Goal: Task Accomplishment & Management: Complete application form

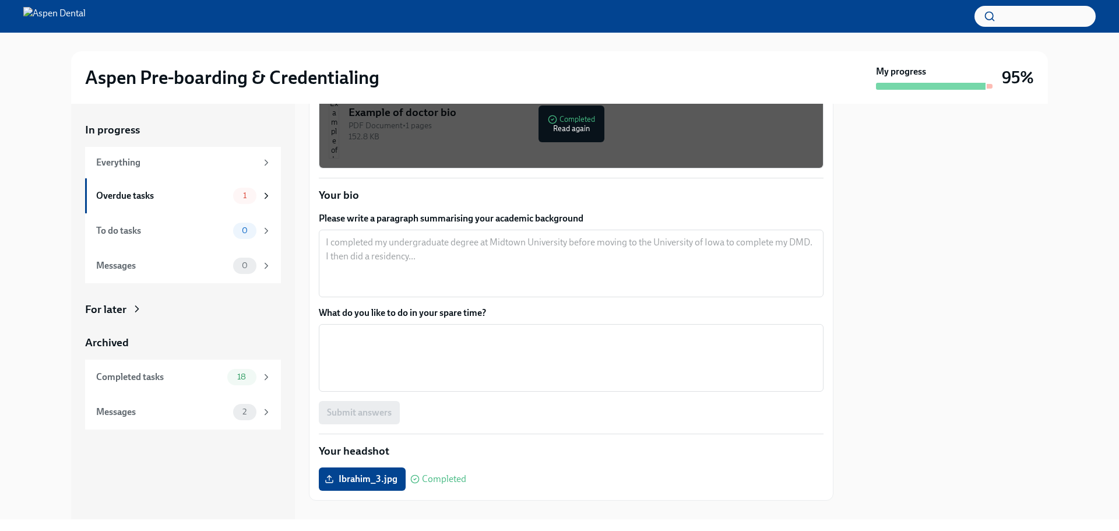
scroll to position [95, 0]
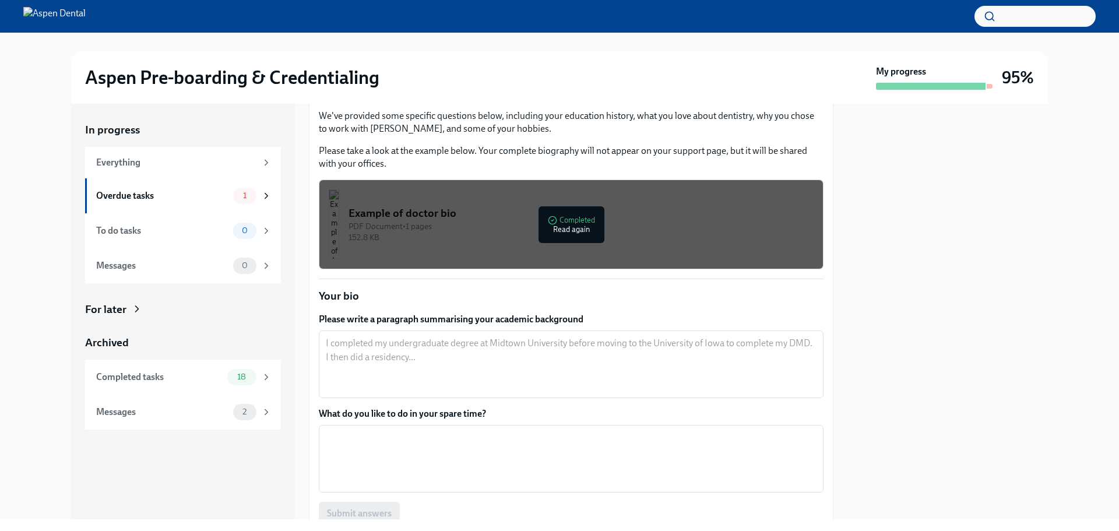
click at [539, 226] on div "PDF Document • 1 pages" at bounding box center [580, 226] width 465 height 11
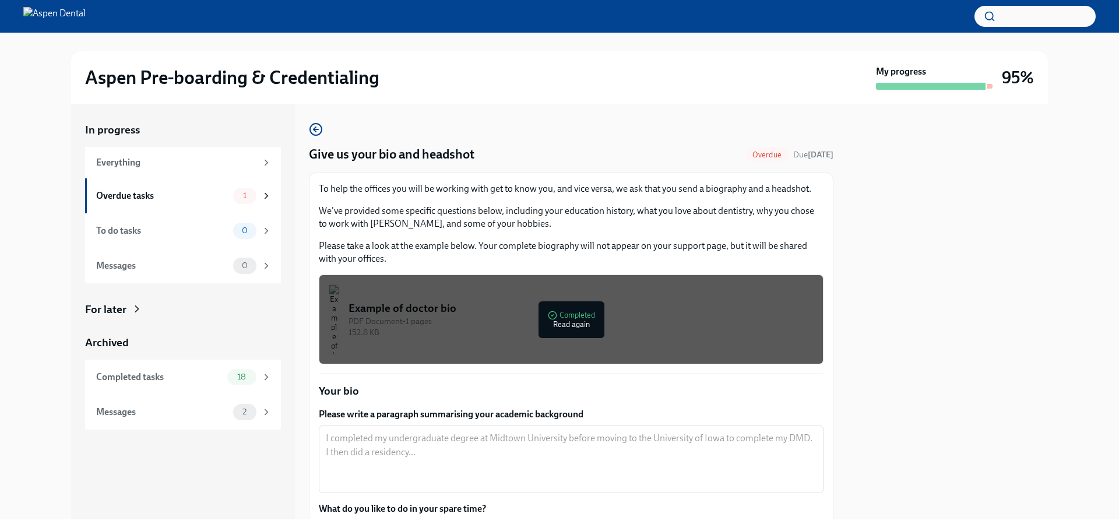
click at [668, 360] on button "Example of doctor bio PDF Document • 1 pages 152.8 KB Completed Read again" at bounding box center [571, 319] width 505 height 90
click at [436, 322] on div "PDF Document • 1 pages" at bounding box center [580, 321] width 465 height 11
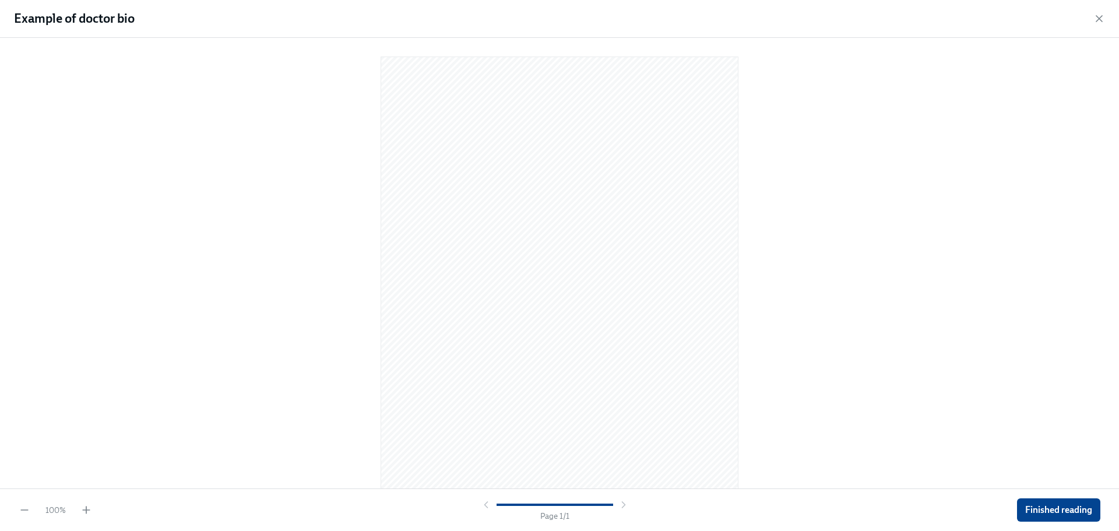
click at [85, 516] on div "100 % Page 1 / 1 Finished reading" at bounding box center [559, 509] width 1119 height 43
click at [88, 512] on icon "button" at bounding box center [86, 510] width 12 height 12
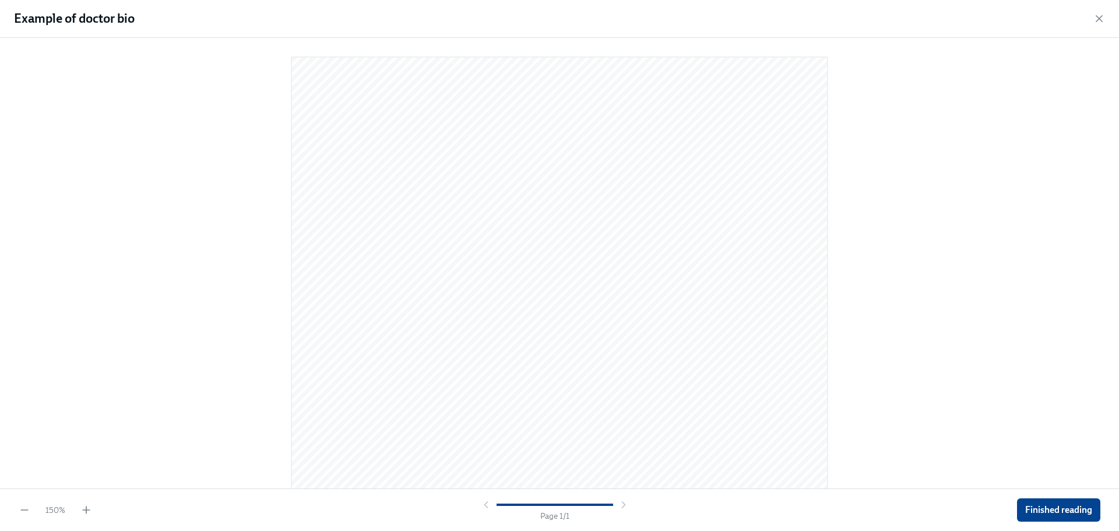
scroll to position [145, 0]
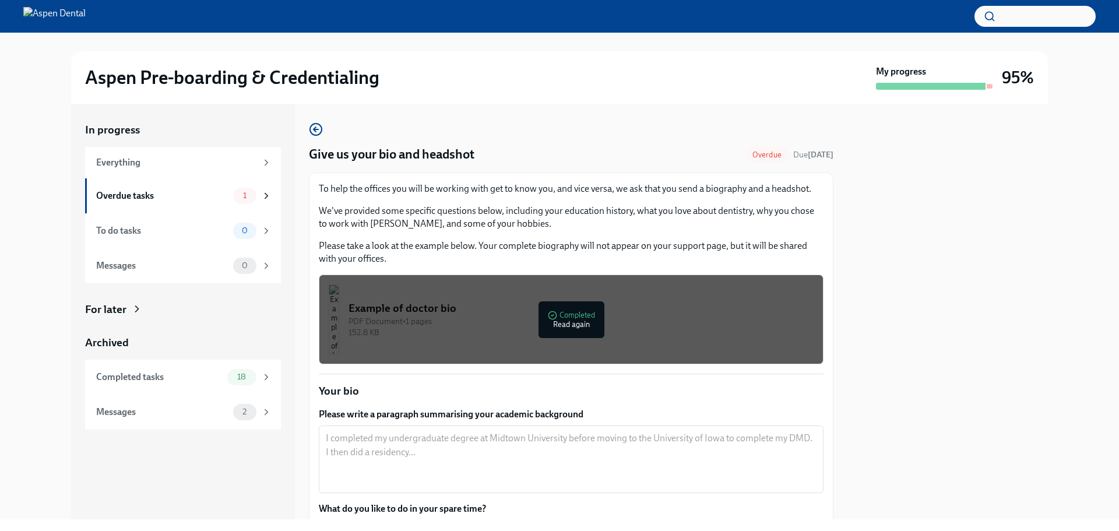
click at [540, 329] on div "152.8 KB" at bounding box center [580, 332] width 465 height 11
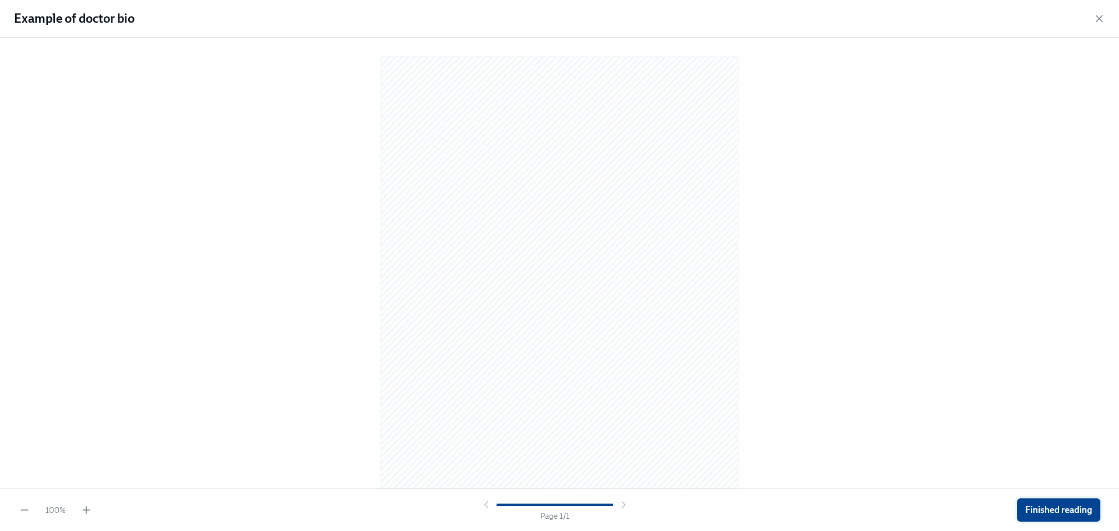
click at [1034, 509] on span "Finished reading" at bounding box center [1058, 510] width 67 height 12
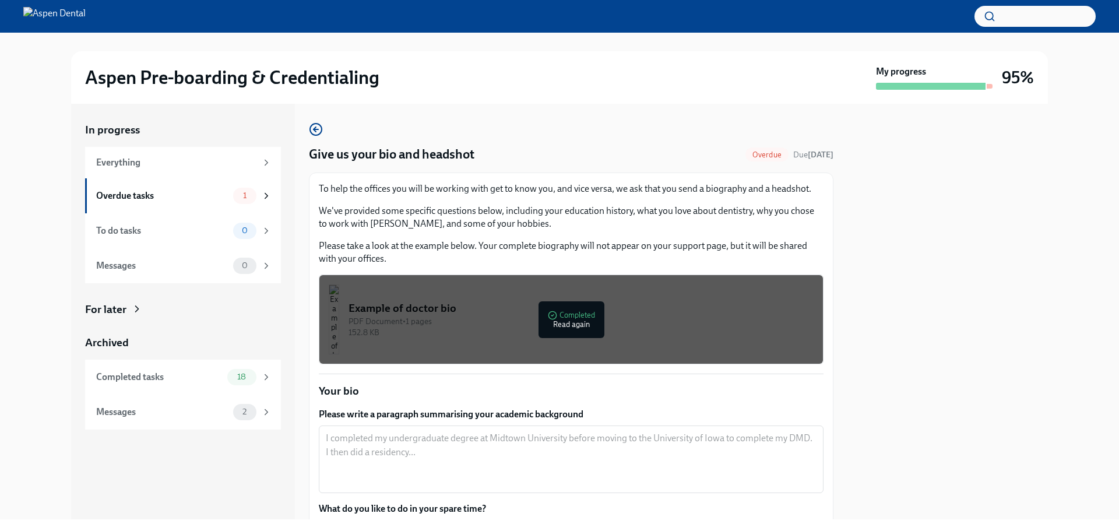
click at [606, 224] on p "We've provided some specific questions below, including your education history,…" at bounding box center [571, 218] width 505 height 26
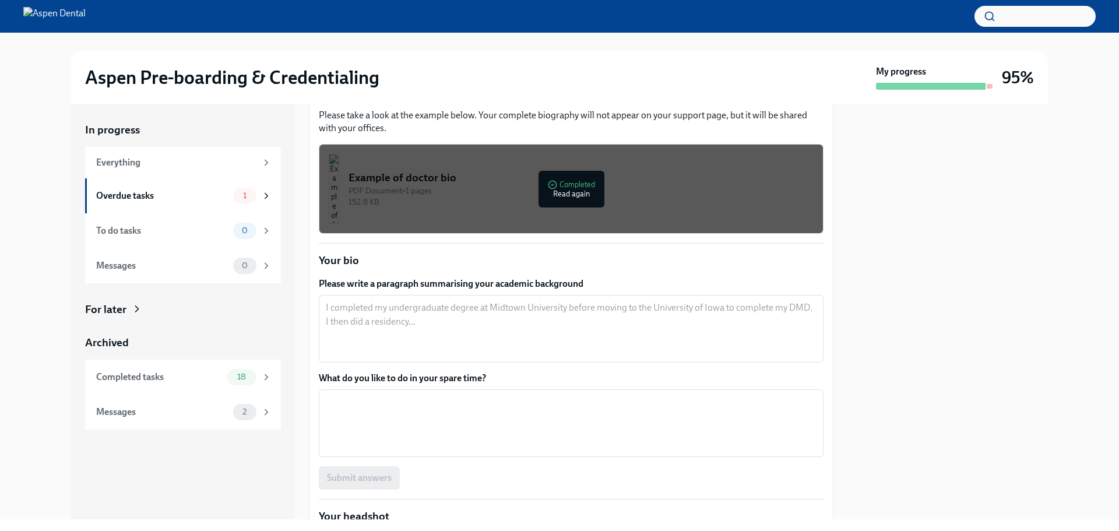
scroll to position [214, 0]
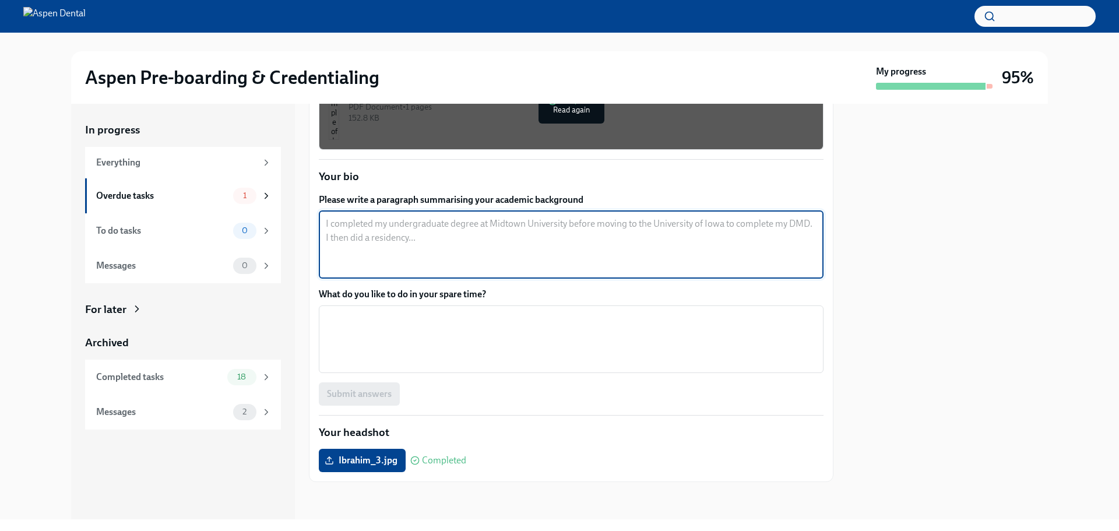
click at [448, 228] on textarea "Please write a paragraph summarising your academic background" at bounding box center [571, 245] width 491 height 56
paste textarea "Dr. Ibrahim grew up in Michigan, where he also attended dental school. He went …"
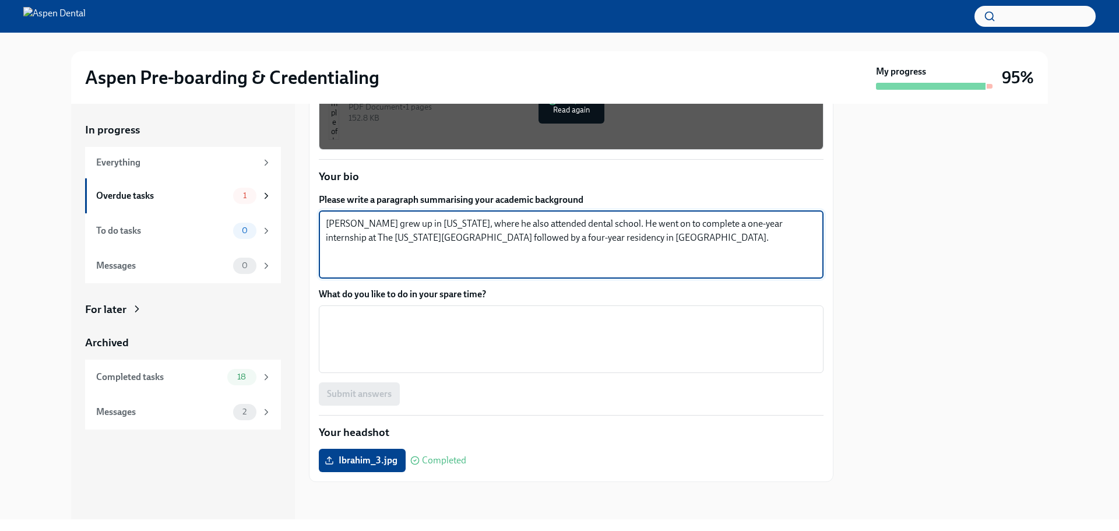
paste textarea "He chose to join Aspen because he enjoys the fast-paced environment, the opport…"
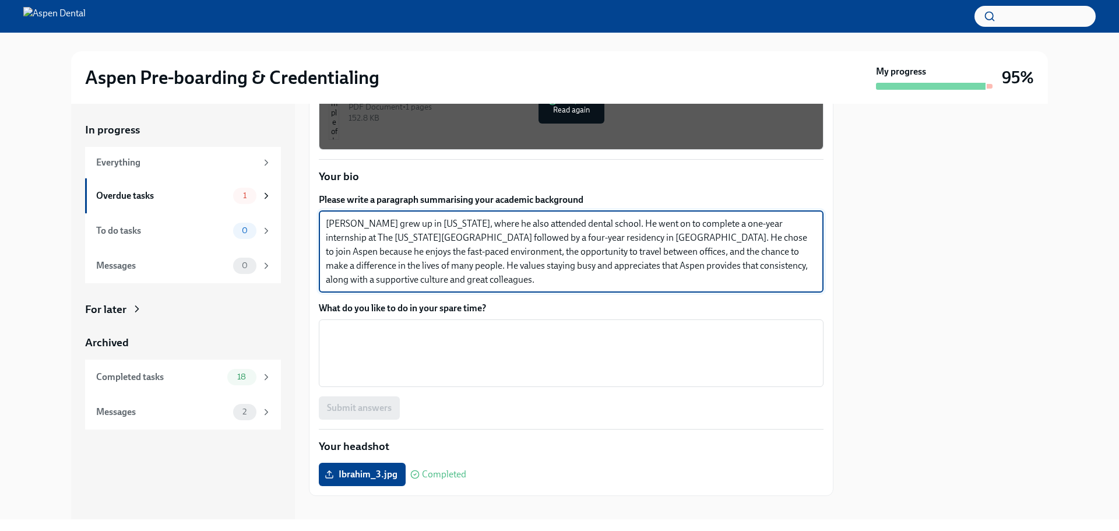
click at [692, 239] on textarea "Dr. Ibrahim grew up in Michigan, where he also attended dental school. He went …" at bounding box center [571, 252] width 491 height 70
drag, startPoint x: 367, startPoint y: 220, endPoint x: 260, endPoint y: 218, distance: 106.7
click at [260, 218] on div "In progress Everything Overdue tasks 1 To do tasks 0 Messages 0 For later Archi…" at bounding box center [559, 312] width 977 height 416
click at [450, 220] on textarea "I grew up in Michigan, where he also attended dental school. He went on to comp…" at bounding box center [571, 252] width 491 height 70
click at [569, 223] on textarea "I grew up in Michigan, where I also attended dental school. He went on to compl…" at bounding box center [571, 252] width 491 height 70
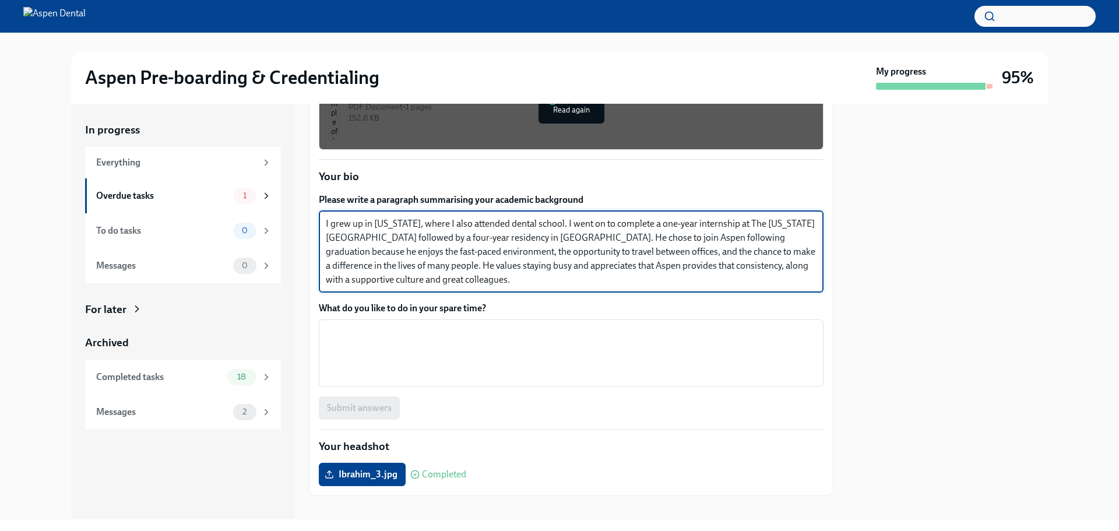
drag, startPoint x: 742, startPoint y: 222, endPoint x: 762, endPoint y: 220, distance: 19.3
click at [762, 220] on textarea "I grew up in Michigan, where I also attended dental school. I went on to comple…" at bounding box center [571, 252] width 491 height 70
click at [551, 235] on textarea "I grew up in Michigan, where I also attended dental school. I went on to comple…" at bounding box center [571, 252] width 491 height 70
click at [752, 235] on textarea "I grew up in Michigan, where I also attended dental school. I went on to comple…" at bounding box center [571, 252] width 491 height 70
click at [569, 251] on textarea "I grew up in Michigan, where I also attended dental school. I went on to comple…" at bounding box center [571, 252] width 491 height 70
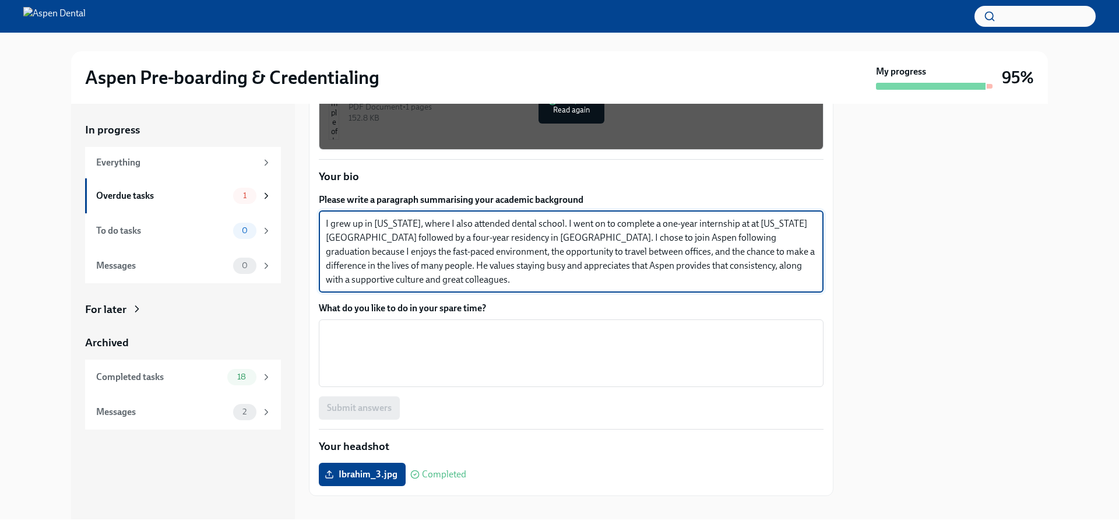
click at [408, 251] on textarea "I grew up in Michigan, where I also attended dental school. I went on to comple…" at bounding box center [571, 252] width 491 height 70
drag, startPoint x: 585, startPoint y: 251, endPoint x: 653, endPoint y: 255, distance: 68.3
click at [653, 255] on textarea "I grew up in Michigan, where I also attended dental school. I went on to comple…" at bounding box center [571, 252] width 491 height 70
click at [731, 254] on textarea "I grew up in Michigan, where I also attended dental school. I went on to comple…" at bounding box center [571, 252] width 491 height 70
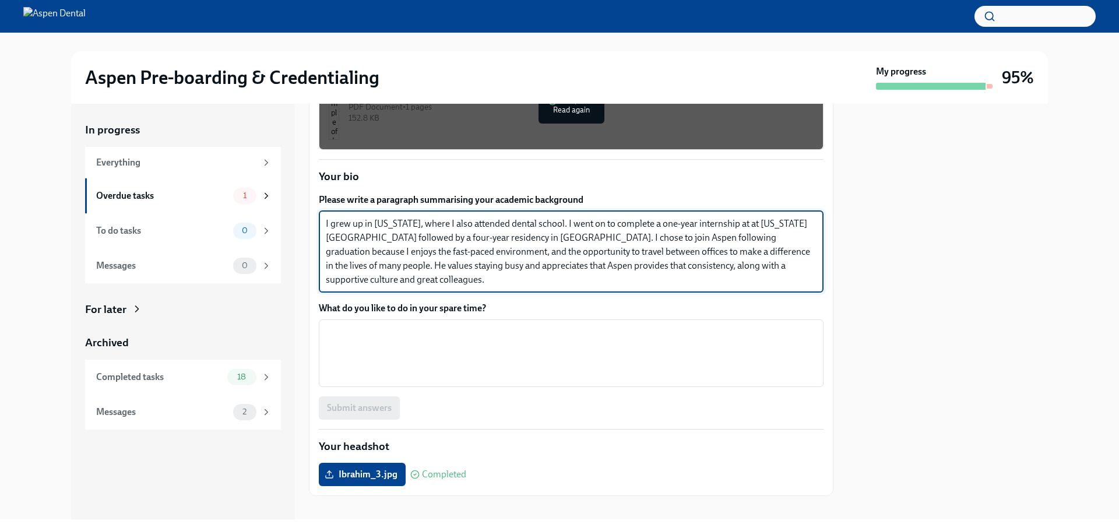
click at [776, 251] on textarea "I grew up in Michigan, where I also attended dental school. I went on to comple…" at bounding box center [571, 252] width 491 height 70
click at [659, 269] on textarea "I grew up in Michigan, where I also attended dental school. I went on to comple…" at bounding box center [571, 252] width 491 height 70
drag, startPoint x: 471, startPoint y: 228, endPoint x: 615, endPoint y: 239, distance: 144.3
click at [615, 239] on textarea "I grew up in Michigan, where I also attended dental school. I went on to comple…" at bounding box center [571, 252] width 491 height 70
click at [601, 230] on textarea "I grew up in Michigan, where I also attended dental school. I went on to comple…" at bounding box center [571, 252] width 491 height 70
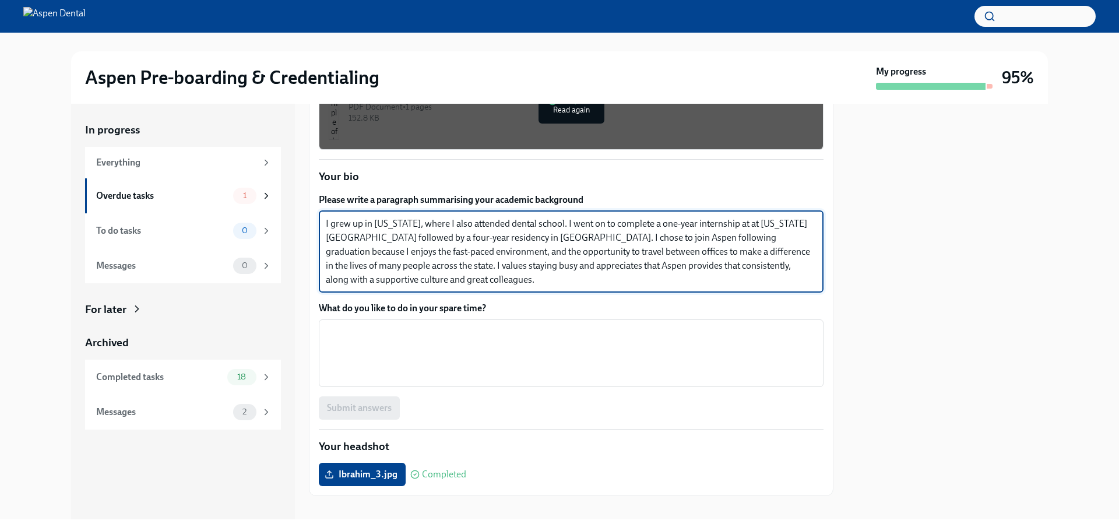
click at [394, 265] on textarea "I grew up in Michigan, where I also attended dental school. I went on to comple…" at bounding box center [571, 252] width 491 height 70
click at [503, 266] on textarea "I grew up in Michigan, where I also attended dental school. I went on to comple…" at bounding box center [571, 252] width 491 height 70
type textarea "I grew up in Michigan, where I also attended dental school. I went on to comple…"
click at [572, 340] on textarea "What do you like to do in your spare time?" at bounding box center [571, 353] width 491 height 56
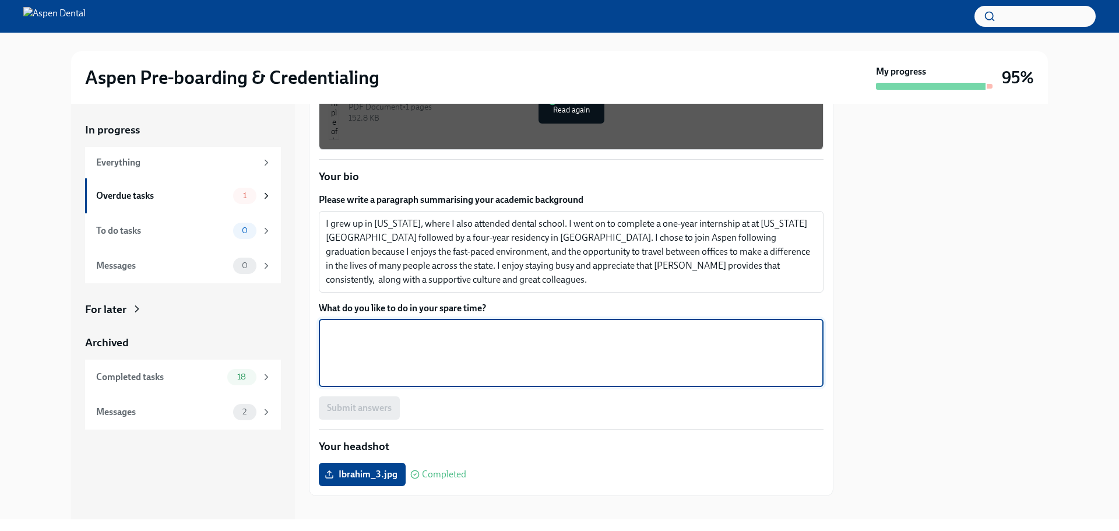
paste textarea "Outside of work, Dr. Ibrahim enjoys cooking, watching movies, and staying activ…"
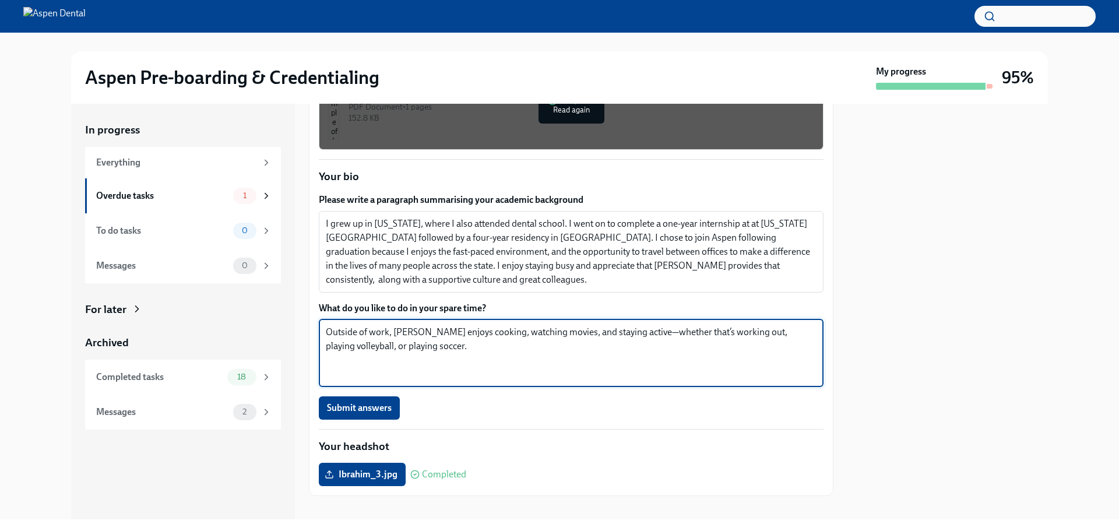
drag, startPoint x: 394, startPoint y: 332, endPoint x: 438, endPoint y: 330, distance: 44.3
click at [438, 330] on textarea "Outside of work, Dr. Ibrahim enjoys cooking, watching movies, and staying activ…" at bounding box center [571, 353] width 491 height 56
click at [793, 336] on textarea "Outside of work, I enjoys cooking, watching movies, and staying active—whether …" at bounding box center [571, 353] width 491 height 56
type textarea "Outside of work, I enjoys cooking, watching movies, and staying active—whether …"
click at [376, 404] on span "Submit answers" at bounding box center [359, 408] width 65 height 12
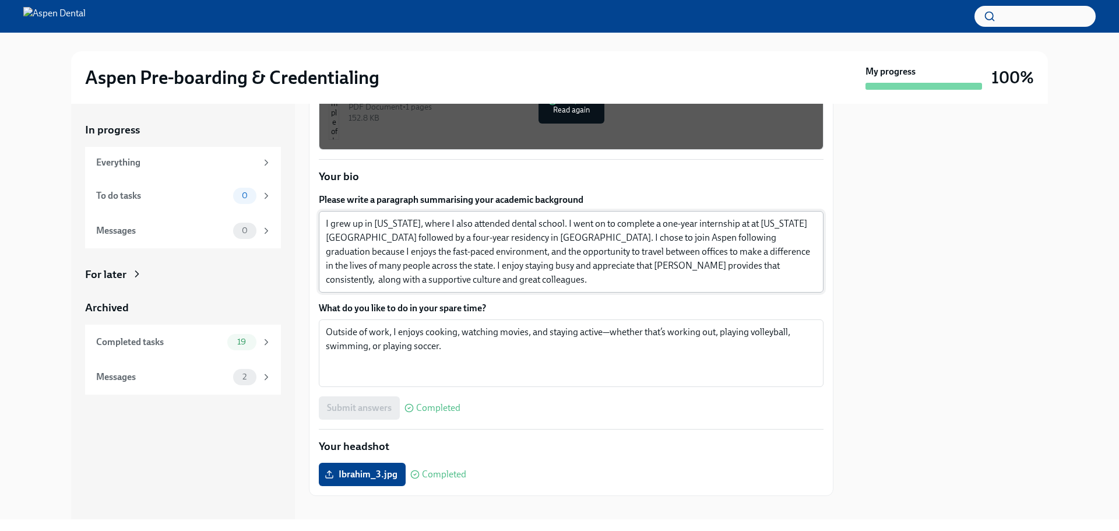
scroll to position [0, 0]
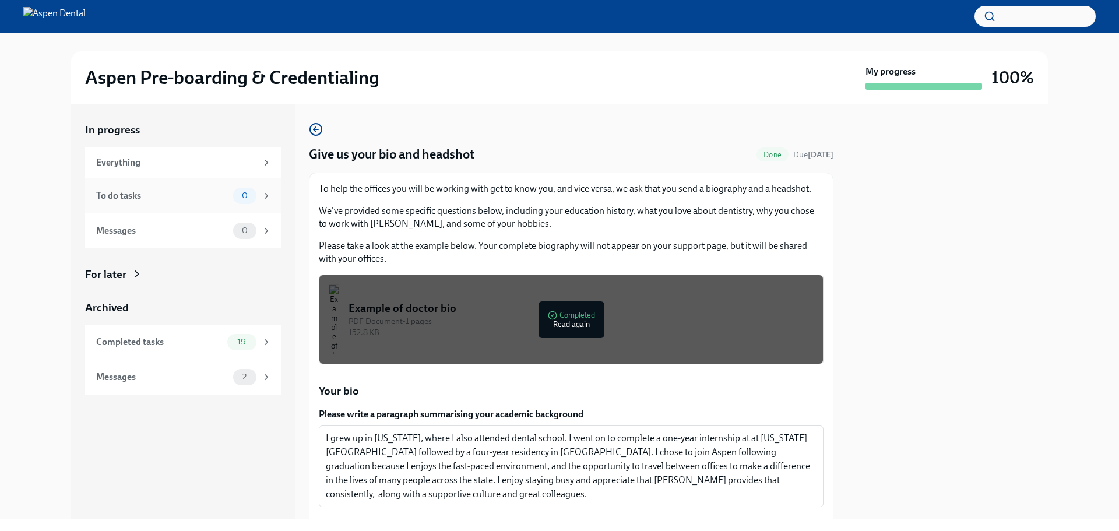
click at [191, 198] on div "To do tasks" at bounding box center [162, 195] width 132 height 13
